Goal: Task Accomplishment & Management: Manage account settings

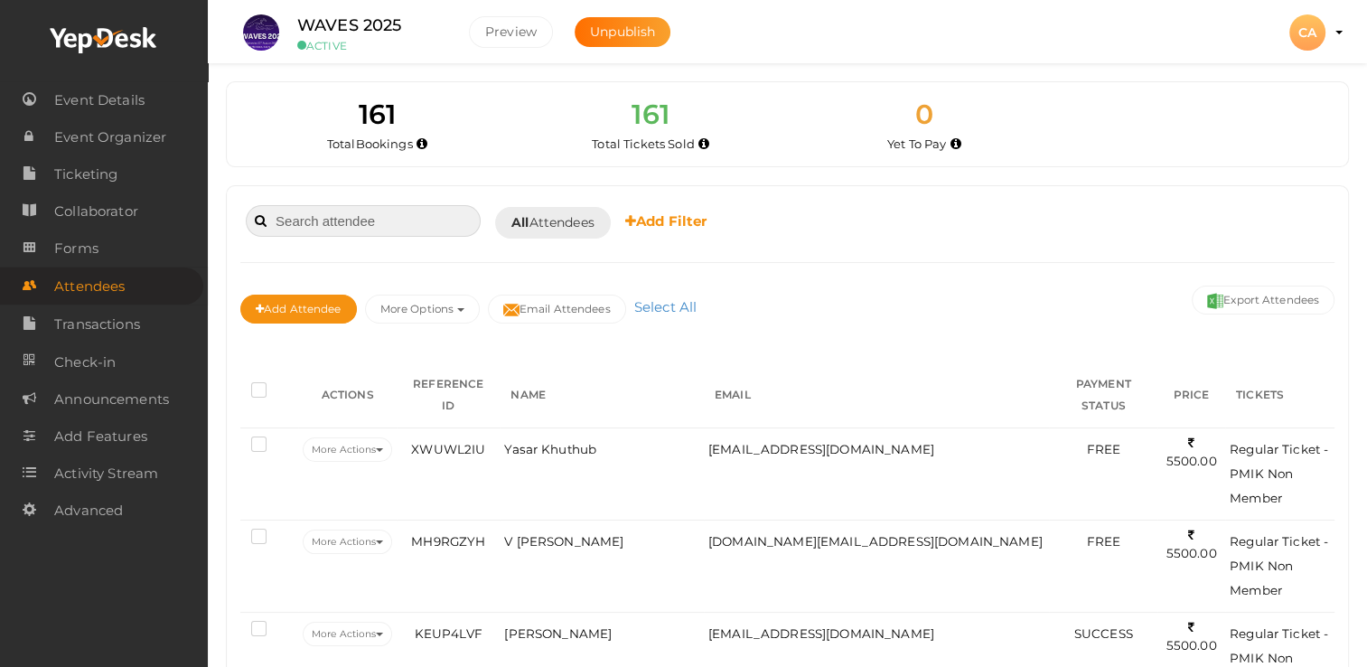
click at [349, 228] on input at bounding box center [363, 221] width 235 height 32
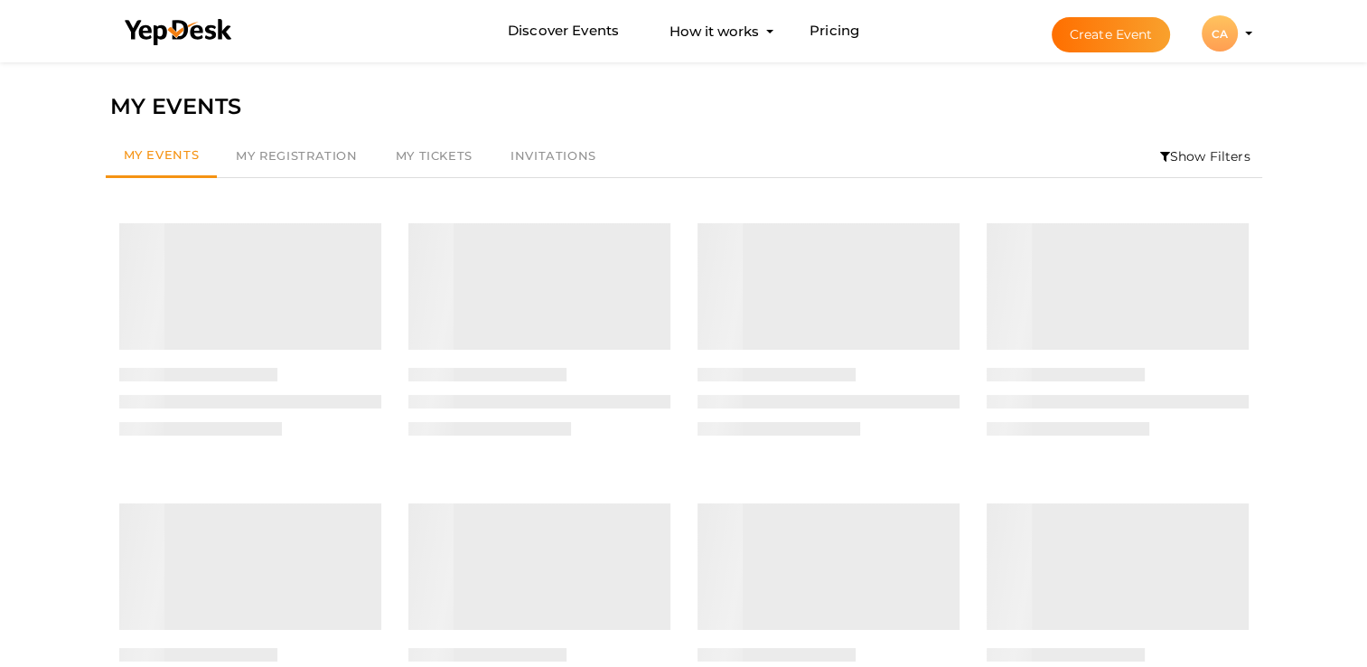
click at [1209, 163] on li "Show Filters" at bounding box center [1205, 156] width 114 height 42
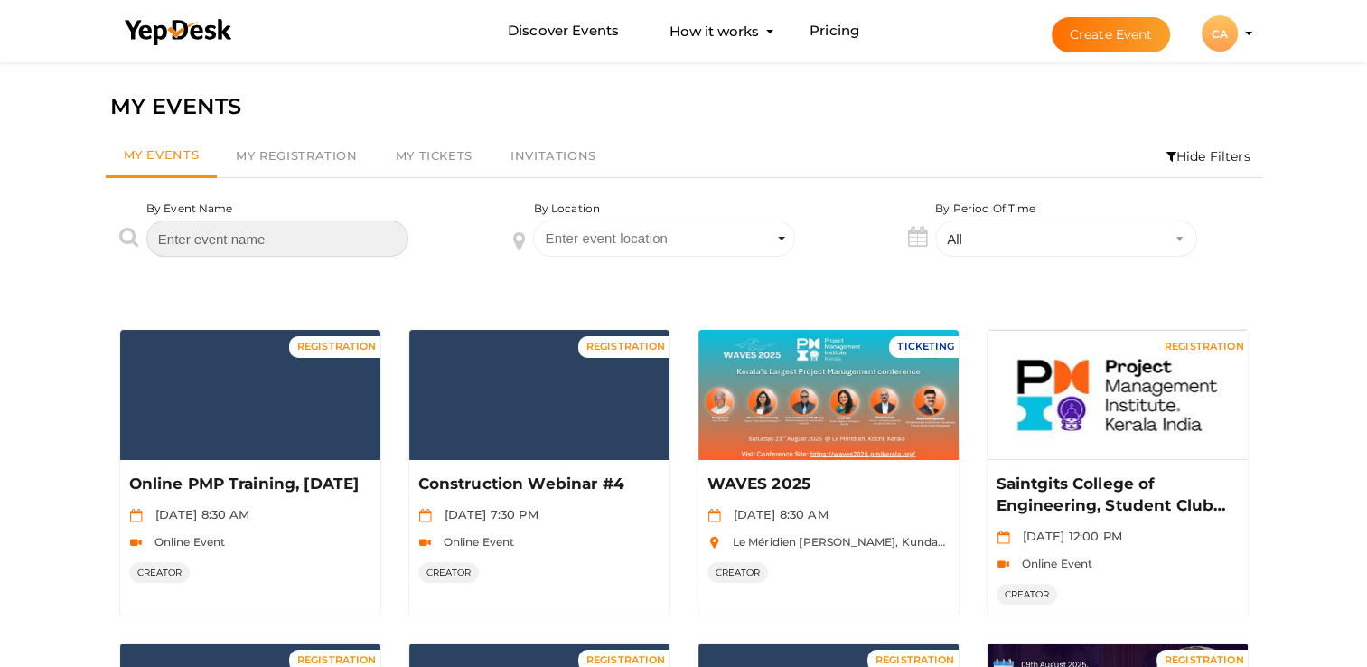
click at [307, 243] on input "text" at bounding box center [277, 238] width 262 height 36
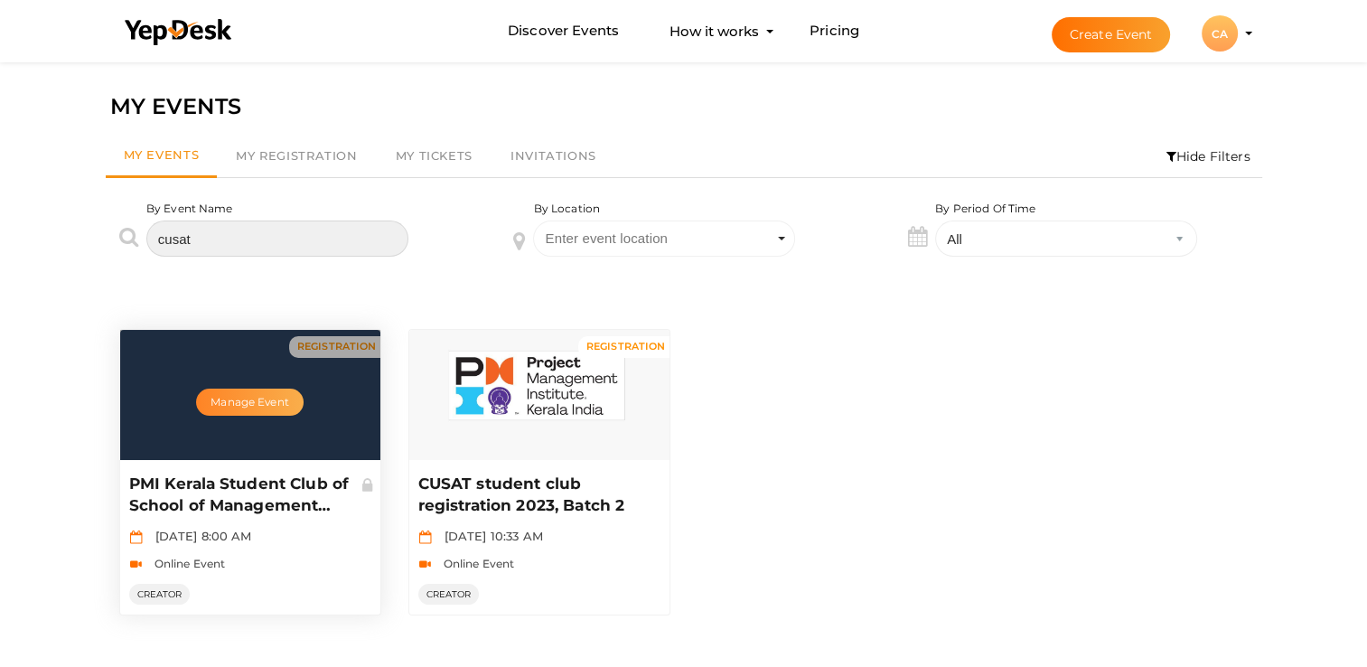
type input "cusat"
click at [267, 396] on button "Manage Event" at bounding box center [249, 401] width 107 height 27
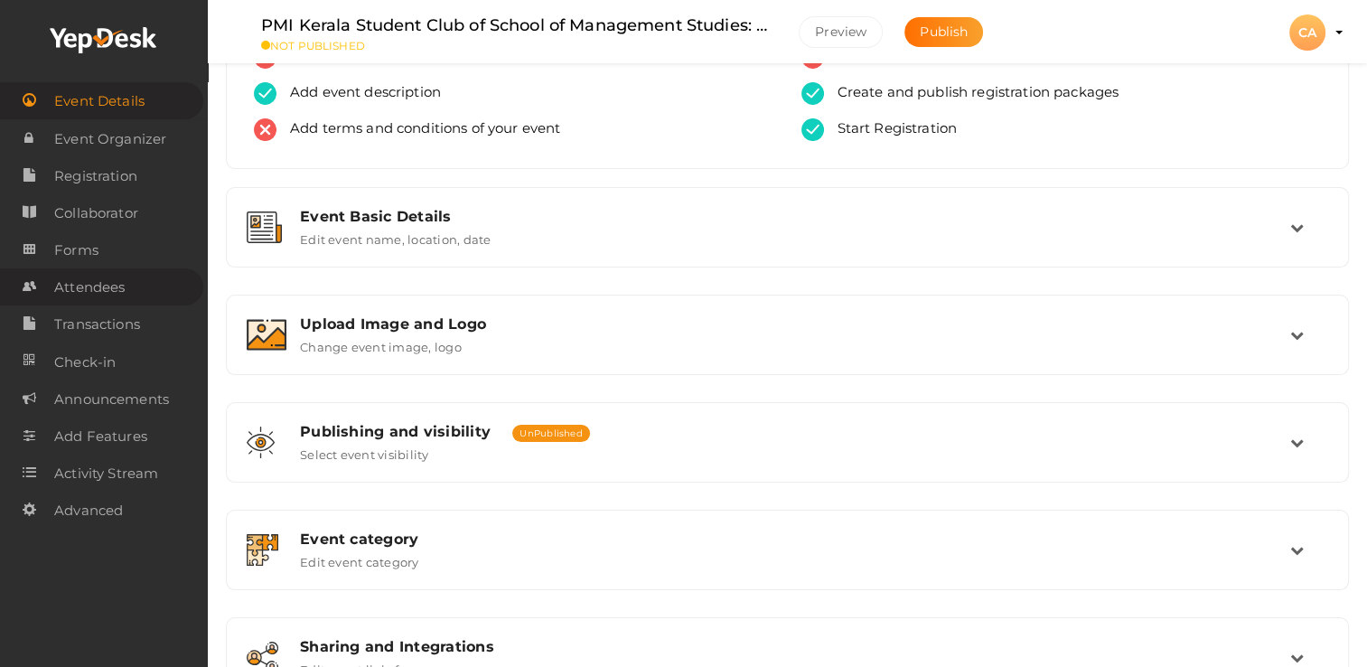
click at [98, 294] on span "Attendees" at bounding box center [89, 287] width 70 height 36
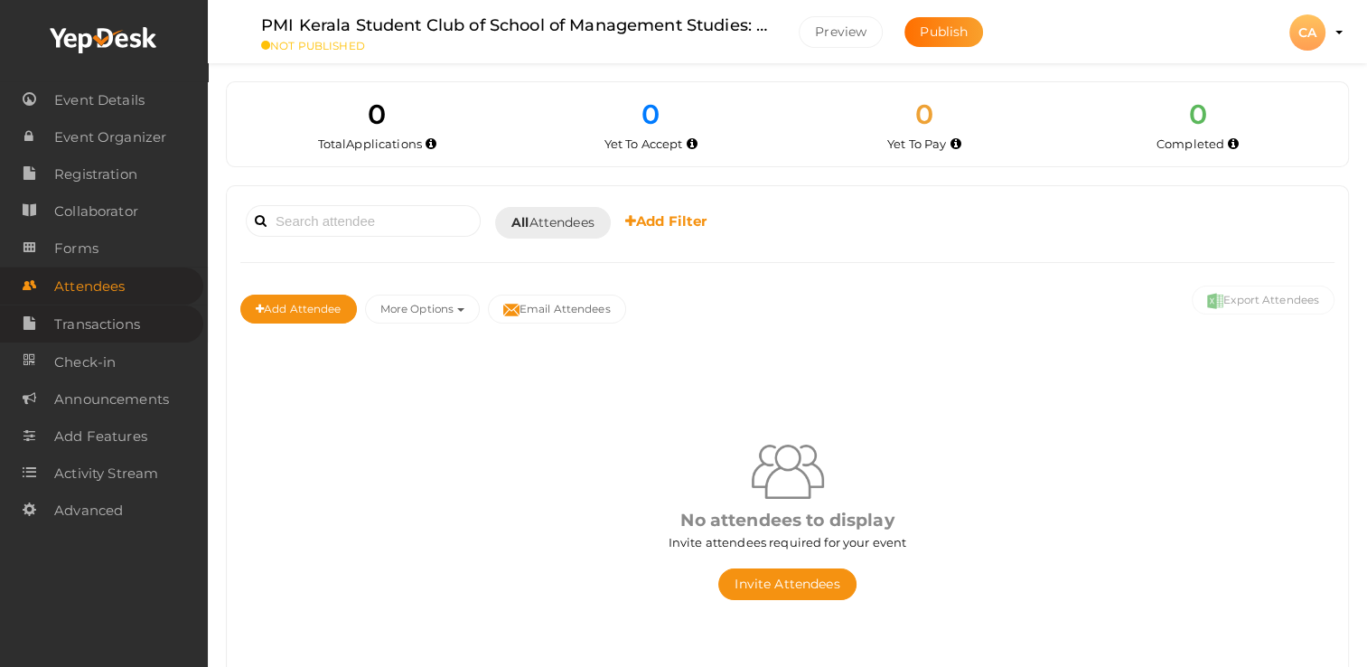
click at [97, 332] on span "Transactions" at bounding box center [97, 324] width 86 height 36
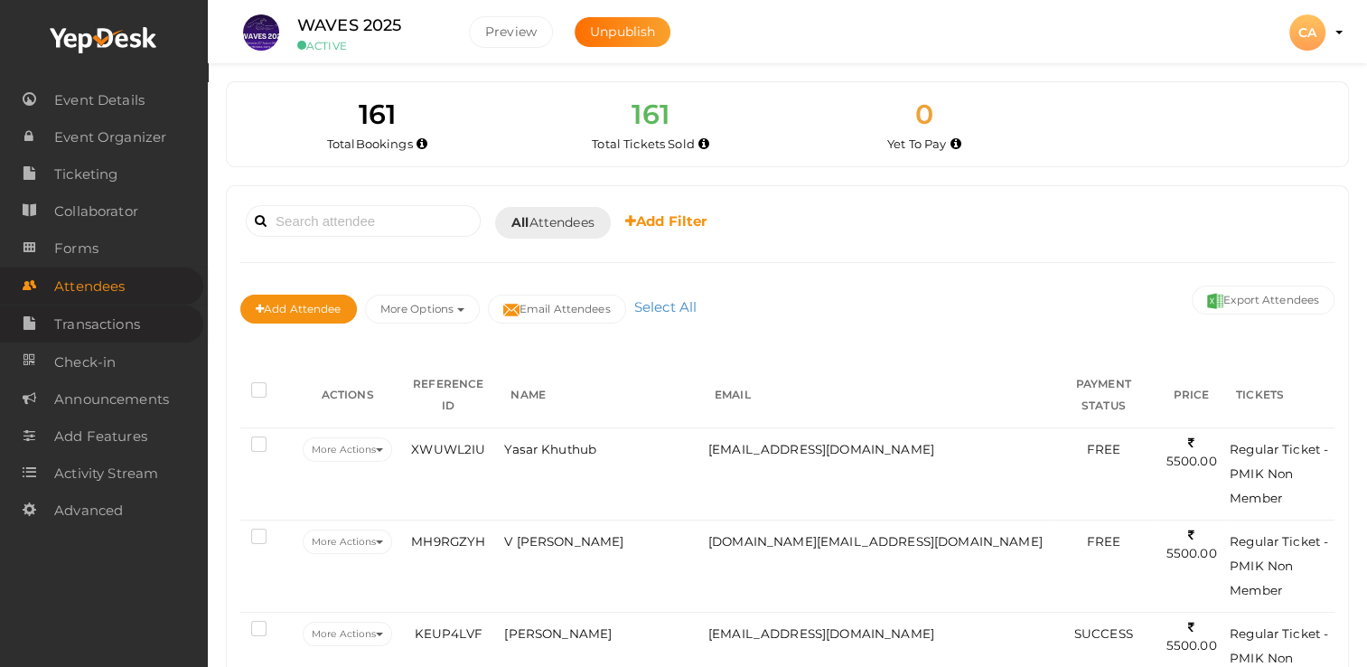
click at [74, 322] on span "Transactions" at bounding box center [97, 324] width 86 height 36
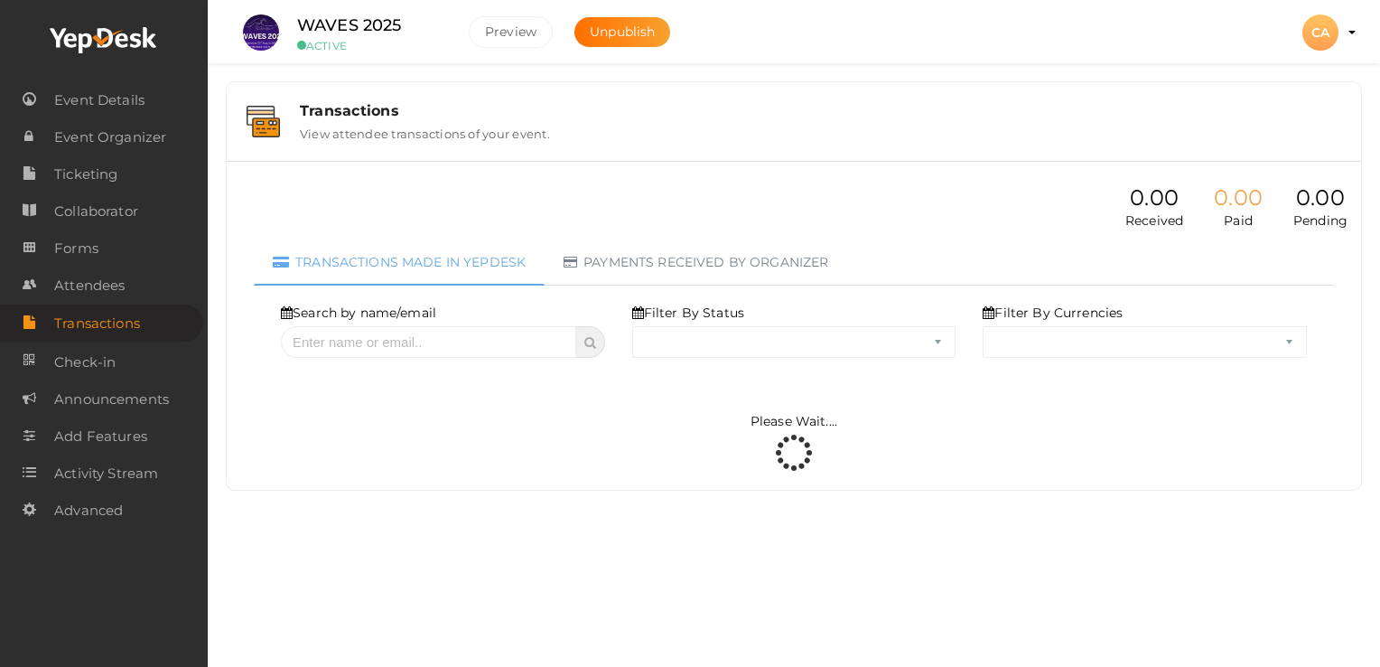
select select "ALL"
